Goal: Find specific page/section: Find specific page/section

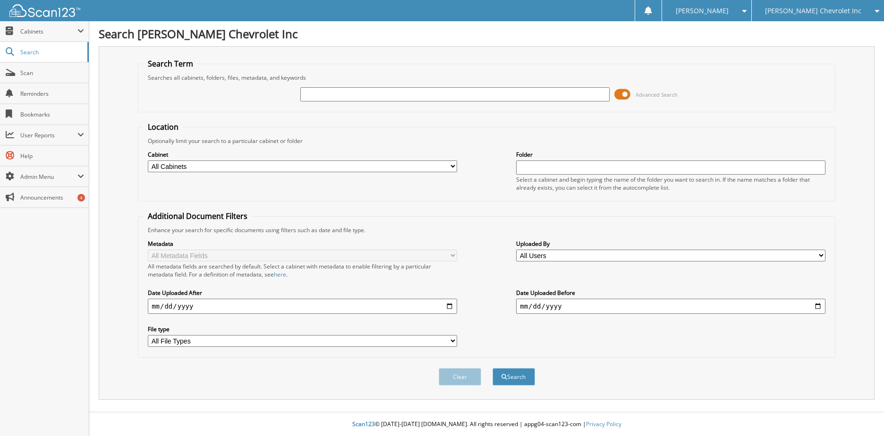
click at [460, 96] on input "text" at bounding box center [454, 94] width 309 height 14
type input "T"
type input "019089"
click at [493, 368] on button "Search" at bounding box center [514, 376] width 43 height 17
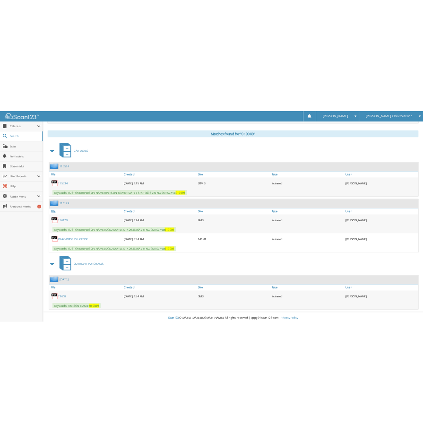
scroll to position [378, 0]
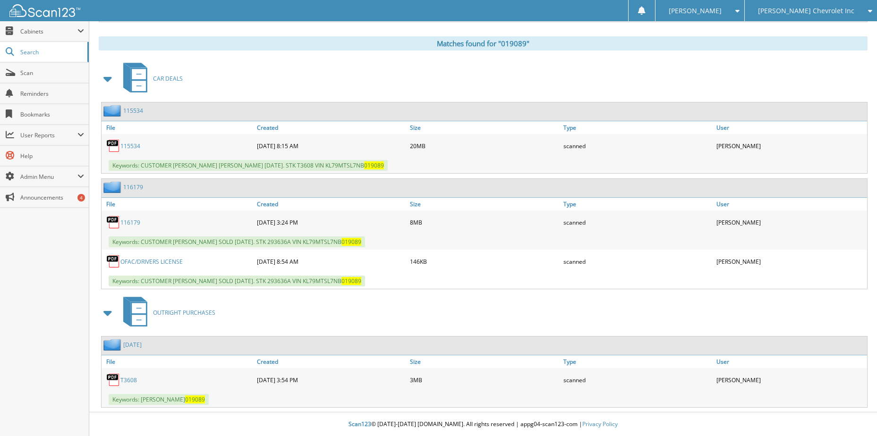
click at [133, 380] on link "T3608" at bounding box center [128, 380] width 17 height 8
